Goal: Entertainment & Leisure: Consume media (video, audio)

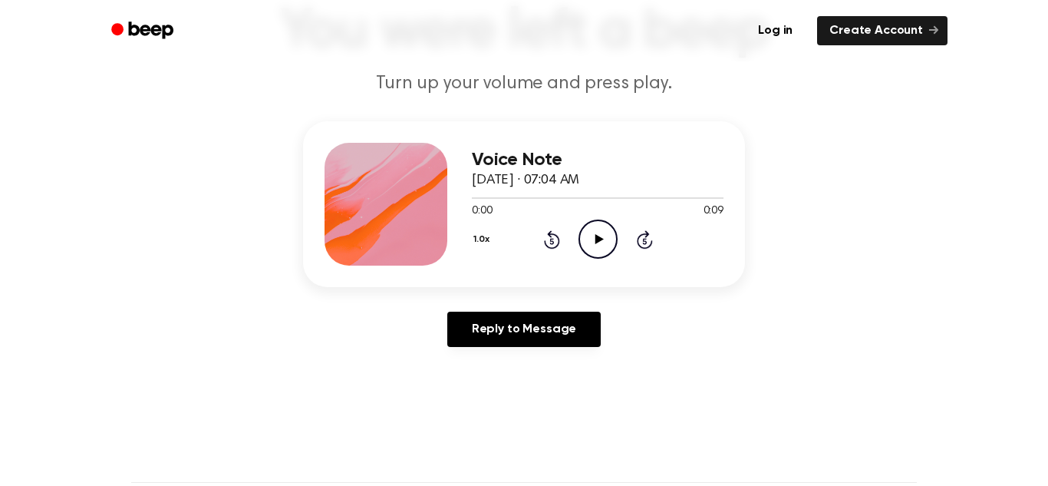
scroll to position [115, 0]
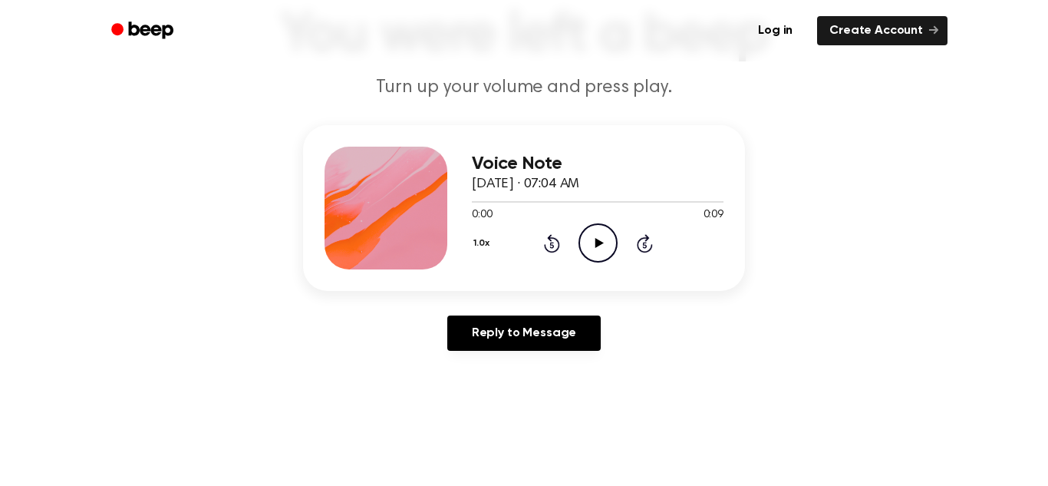
click at [584, 240] on icon "Play Audio" at bounding box center [598, 242] width 39 height 39
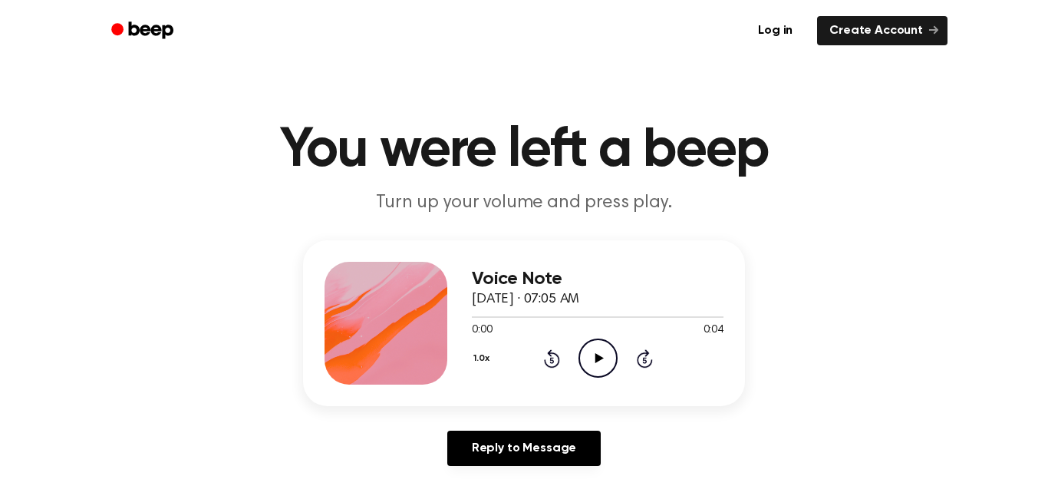
click at [597, 353] on icon "Play Audio" at bounding box center [598, 357] width 39 height 39
click at [597, 358] on icon at bounding box center [599, 358] width 8 height 10
click at [597, 358] on icon "Pause Audio" at bounding box center [598, 357] width 39 height 39
click at [584, 368] on icon "Play Audio" at bounding box center [598, 357] width 39 height 39
click at [563, 403] on div "Voice Note September 12, 2024 · 07:09 AM 0:07 0:08 Your browser does not suppor…" at bounding box center [524, 323] width 442 height 166
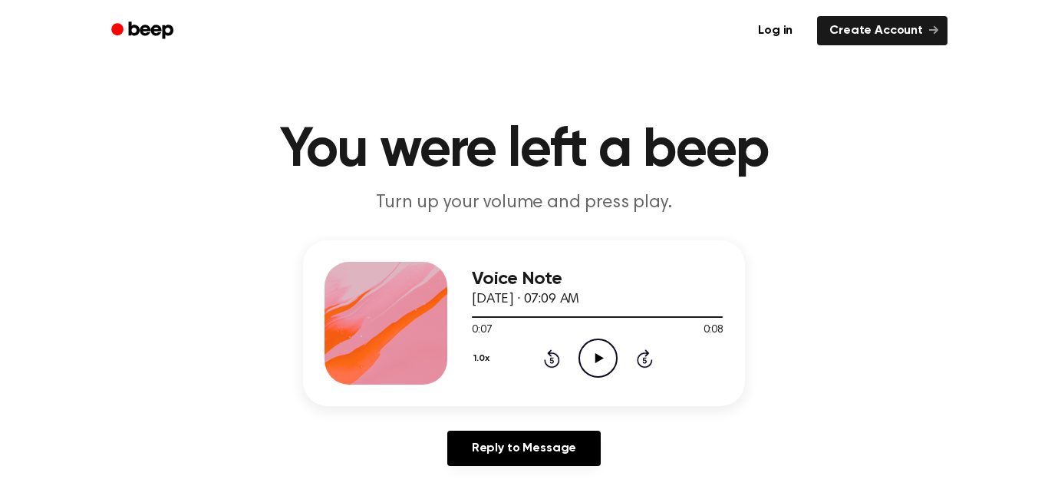
click at [563, 403] on div "Voice Note September 12, 2024 · 07:09 AM 0:07 0:08 Your browser does not suppor…" at bounding box center [524, 323] width 442 height 166
